Goal: Check status: Check status

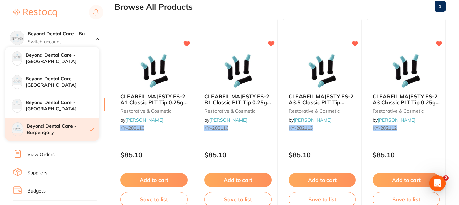
scroll to position [77, 0]
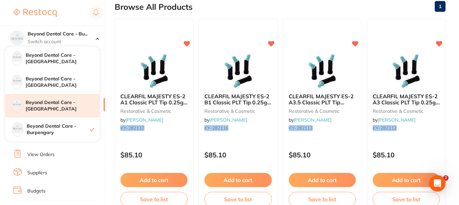
click at [74, 102] on h4 "Beyond Dental Care - [GEOGRAPHIC_DATA]" at bounding box center [63, 105] width 74 height 13
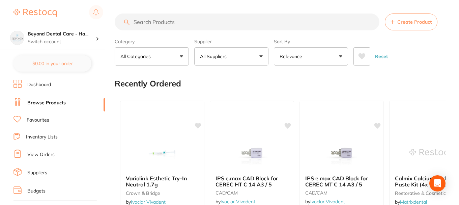
click at [39, 151] on link "View Orders" at bounding box center [40, 154] width 27 height 7
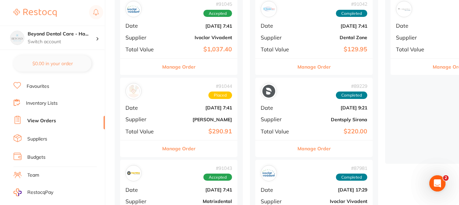
scroll to position [135, 0]
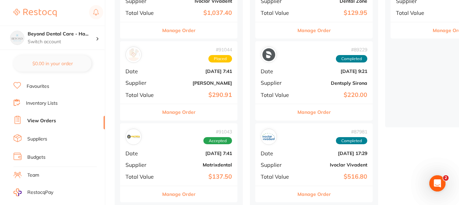
click at [181, 71] on b "Aug 22 2025, 7:41" at bounding box center [198, 70] width 67 height 5
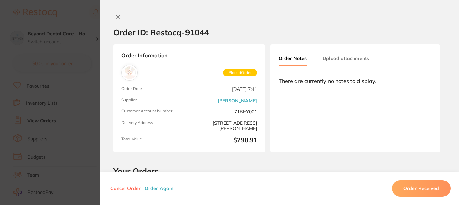
click at [115, 17] on icon at bounding box center [117, 16] width 5 height 5
